Goal: Transaction & Acquisition: Purchase product/service

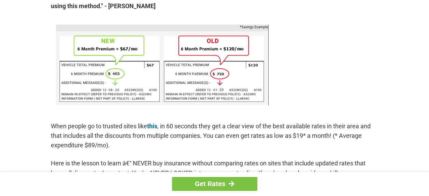
scroll to position [443, 0]
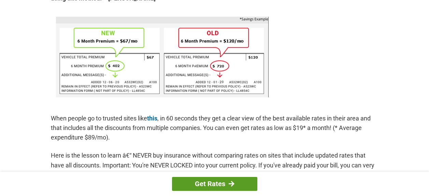
click at [213, 182] on link "Get Rates" at bounding box center [214, 184] width 85 height 14
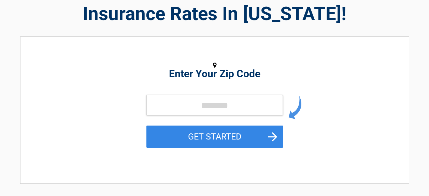
scroll to position [68, 0]
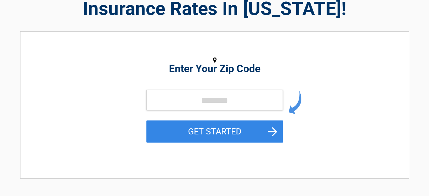
click at [266, 66] on h2 "Enter Your Zip Code" at bounding box center [214, 69] width 313 height 8
click at [174, 97] on input "tel" at bounding box center [214, 100] width 136 height 20
